Goal: Information Seeking & Learning: Understand process/instructions

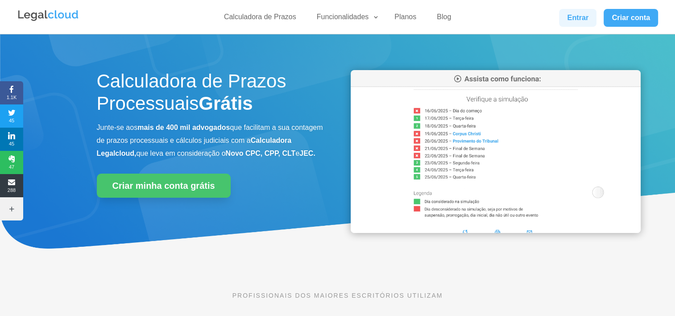
click at [583, 20] on link "Entrar" at bounding box center [577, 18] width 37 height 18
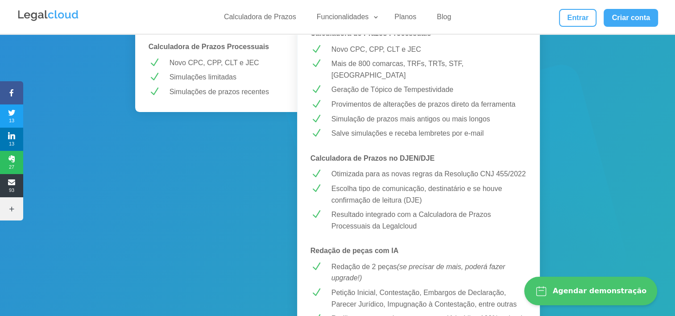
scroll to position [267, 0]
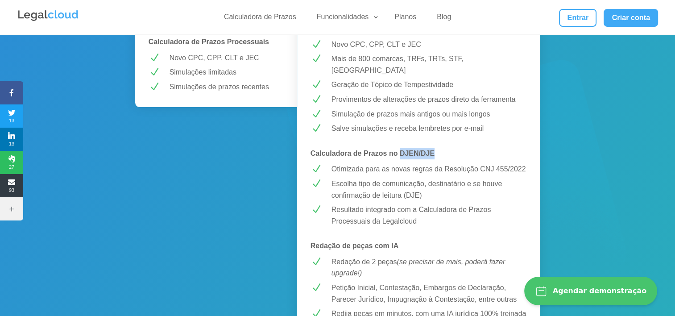
drag, startPoint x: 436, startPoint y: 142, endPoint x: 400, endPoint y: 140, distance: 36.2
click at [400, 148] on p "Calculadora de Prazos no DJEN/DJE" at bounding box center [418, 154] width 216 height 12
copy strong "DJEN/DJE"
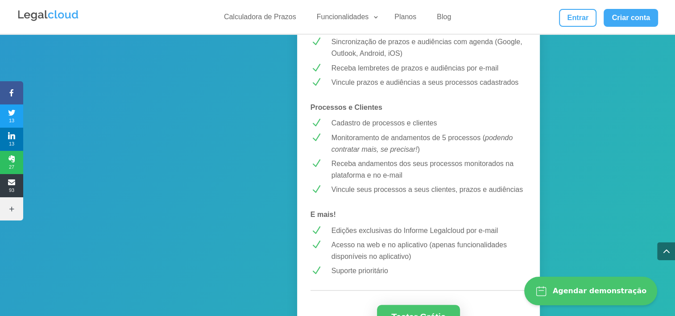
scroll to position [758, 0]
